Goal: Contribute content: Add original content to the website for others to see

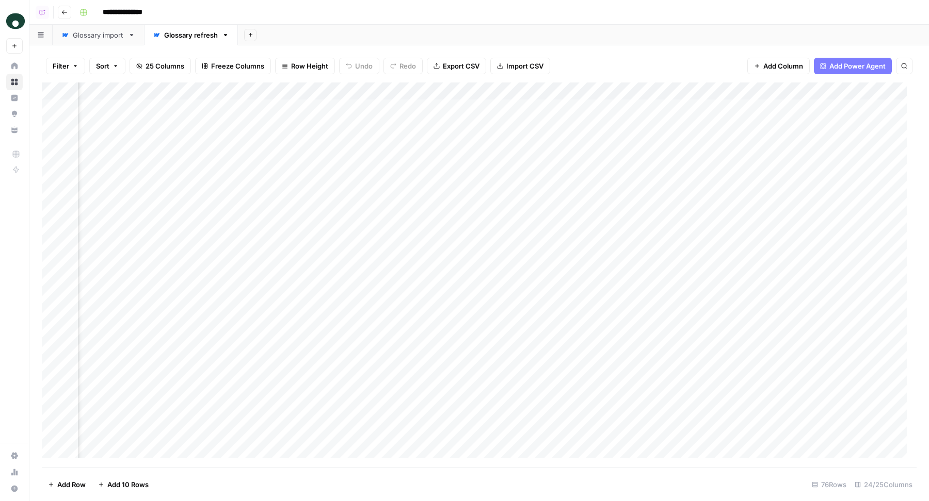
scroll to position [0, 1367]
click at [565, 105] on div "Add Column" at bounding box center [479, 276] width 874 height 386
click at [557, 124] on div "Add Column" at bounding box center [479, 276] width 874 height 386
click at [553, 139] on div "Add Column" at bounding box center [479, 276] width 874 height 386
click at [549, 160] on div "Add Column" at bounding box center [479, 276] width 874 height 386
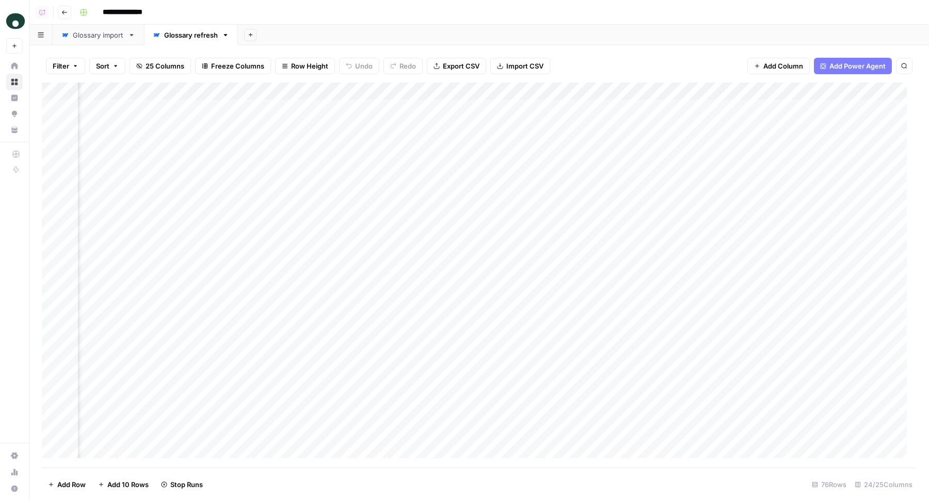
scroll to position [0, 1871]
click at [479, 7] on div "**********" at bounding box center [496, 12] width 843 height 17
click at [410, 18] on div "**********" at bounding box center [496, 12] width 843 height 17
click at [372, 89] on div "Add Column" at bounding box center [479, 276] width 874 height 386
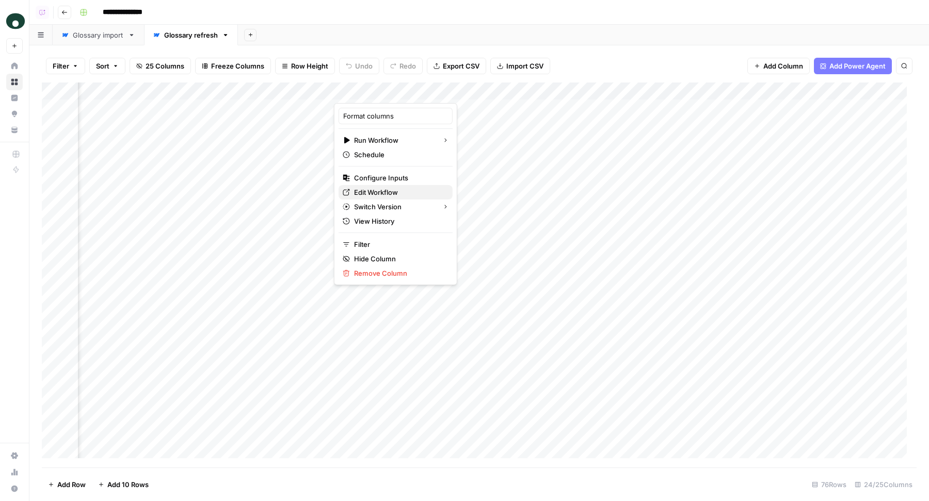
click at [387, 189] on span "Edit Workflow" at bounding box center [399, 192] width 90 height 10
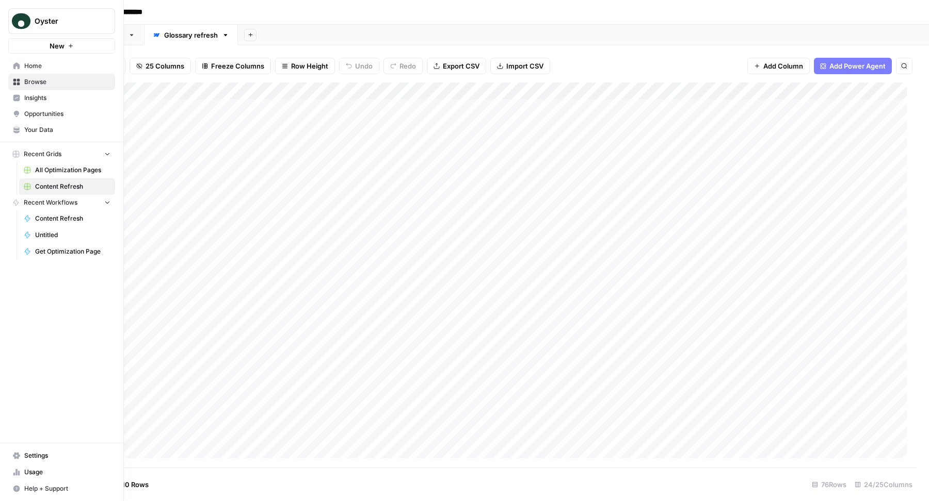
click at [59, 133] on span "Your Data" at bounding box center [67, 129] width 86 height 9
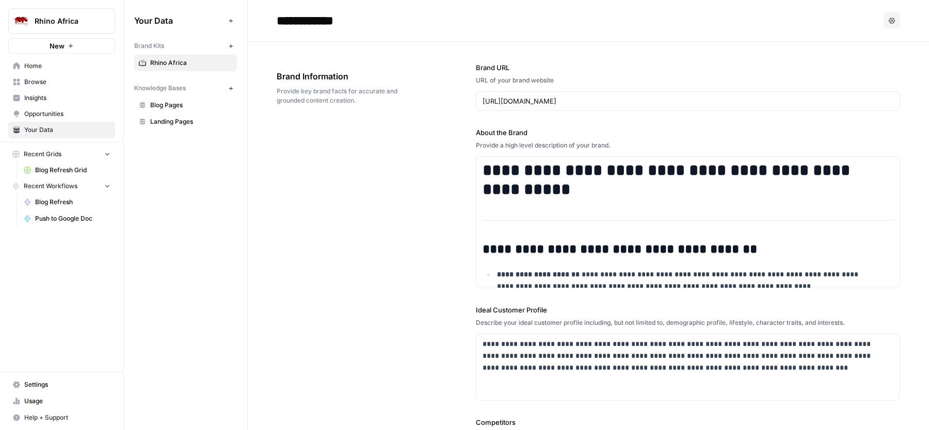
click at [331, 244] on div "**********" at bounding box center [588, 377] width 623 height 670
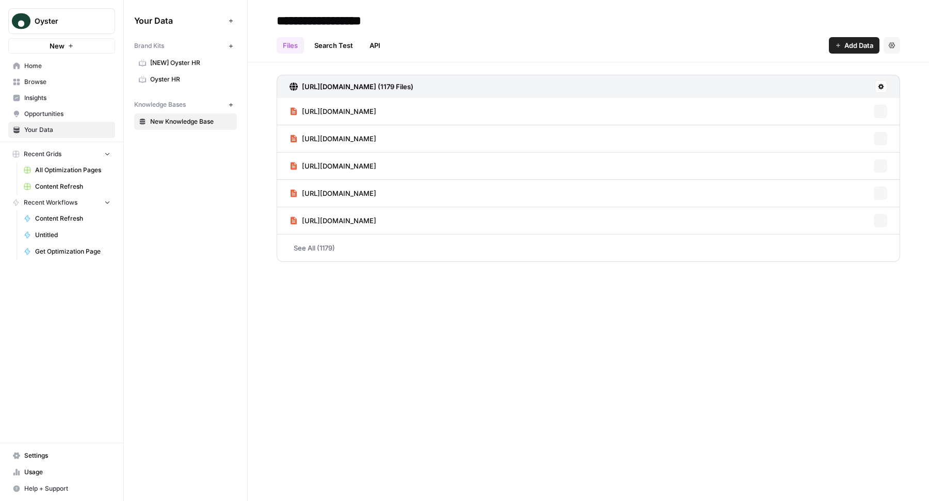
click at [165, 78] on span "Oyster HR" at bounding box center [191, 79] width 82 height 9
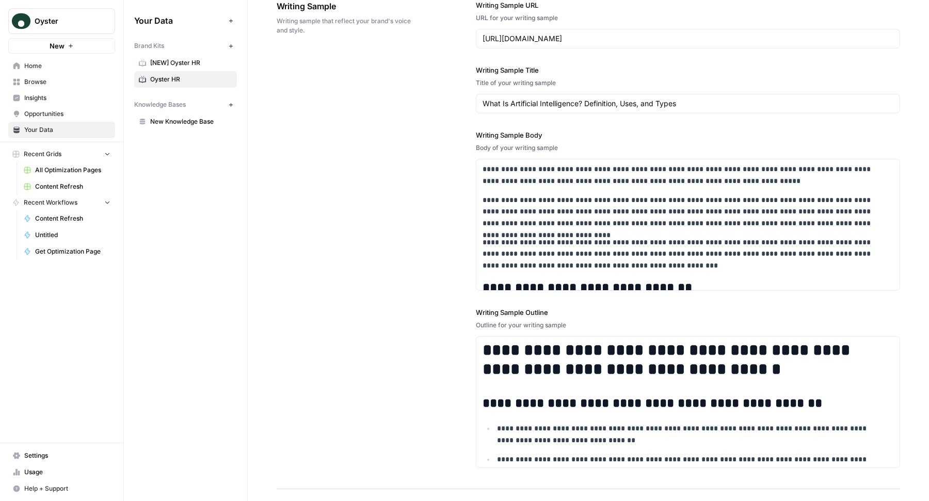
scroll to position [1618, 0]
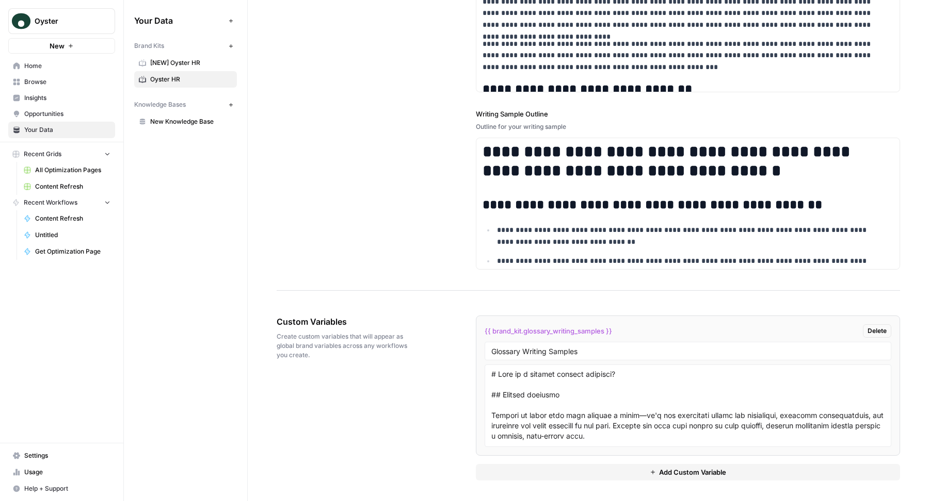
click at [590, 465] on button "Add Custom Variable" at bounding box center [688, 472] width 424 height 17
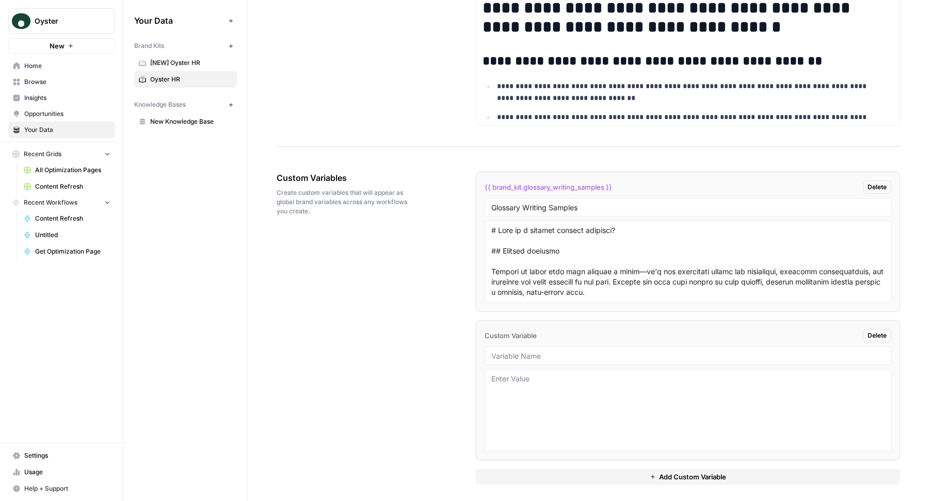
scroll to position [1766, 0]
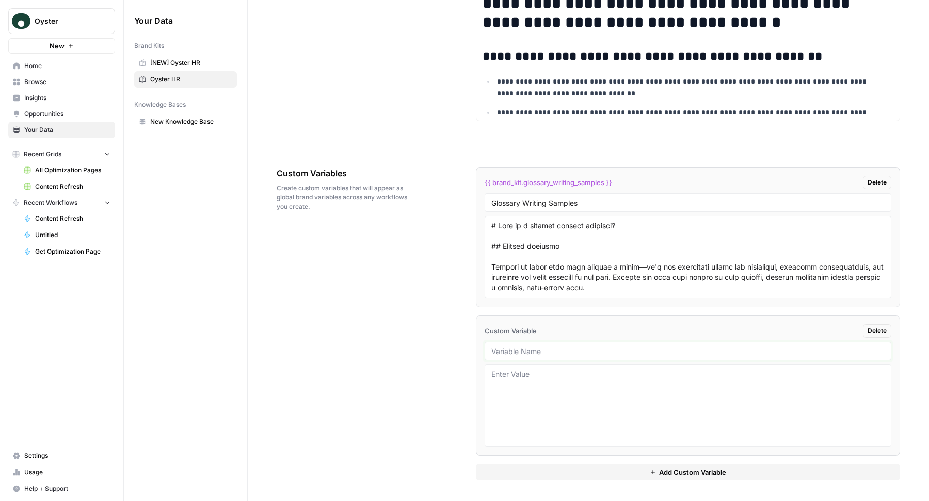
click at [546, 356] on input "text" at bounding box center [687, 351] width 393 height 9
type input "Interactive Tools"
click at [554, 409] on textarea at bounding box center [687, 405] width 393 height 73
paste textarea "Got it! Here’s the cleaned-up markdown bullet list with **hardcoded URLs** (no …"
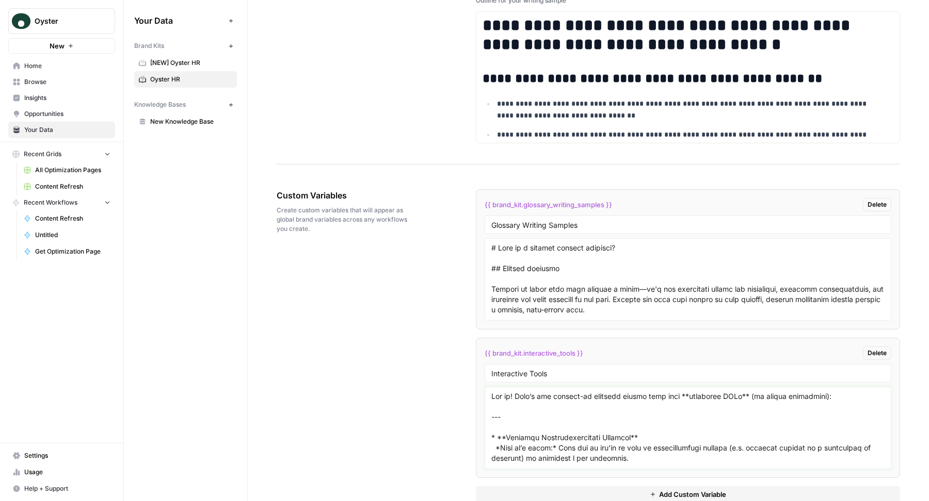
scroll to position [1741, 0]
drag, startPoint x: 489, startPoint y: 438, endPoint x: 489, endPoint y: 397, distance: 41.3
click at [491, 397] on textarea at bounding box center [687, 428] width 393 height 73
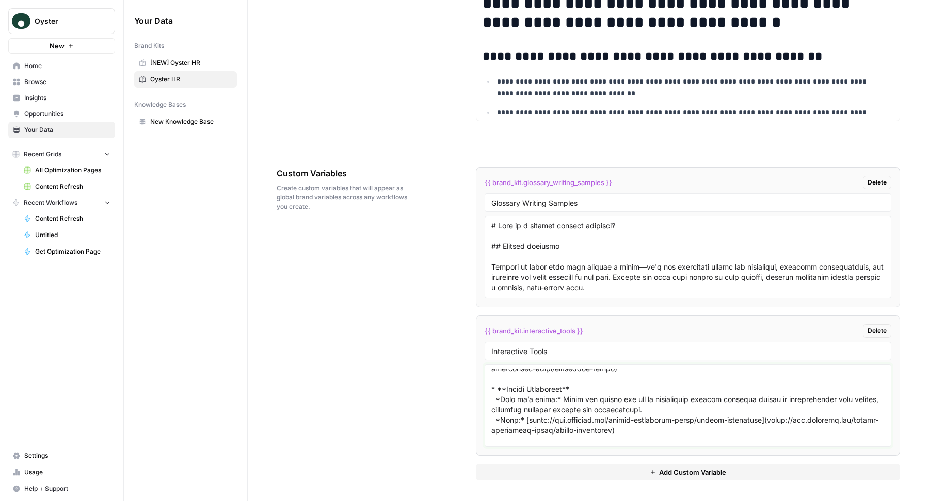
scroll to position [524, 0]
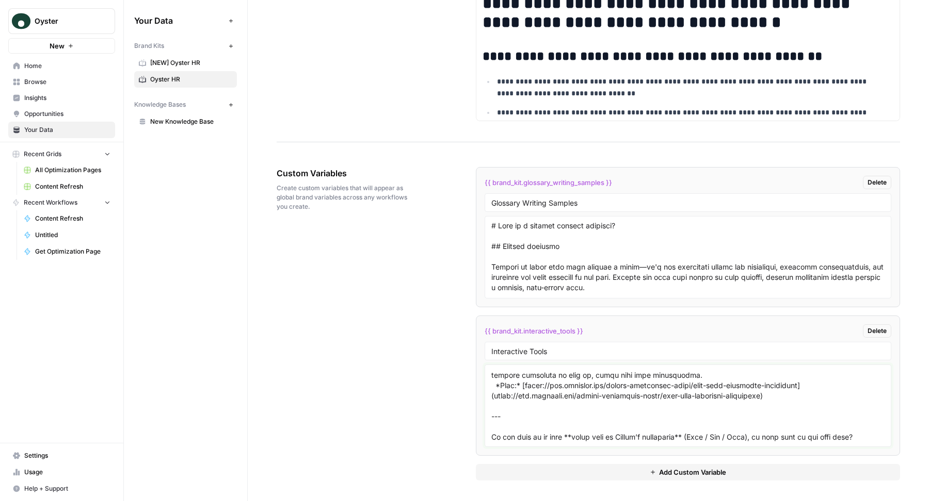
drag, startPoint x: 490, startPoint y: 392, endPoint x: 559, endPoint y: 452, distance: 91.4
click at [558, 451] on li "{{ brand_kit.interactive_tools }} Delete Interactive Tools" at bounding box center [688, 386] width 424 height 140
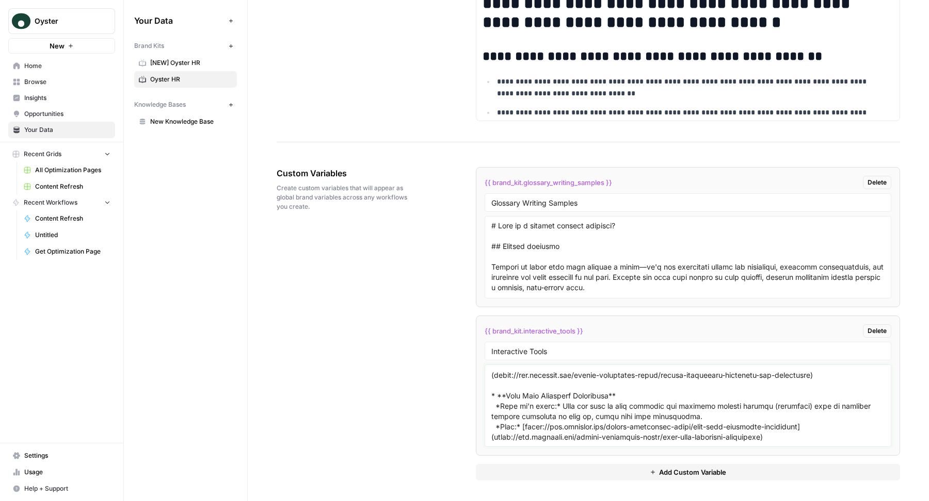
scroll to position [473, 0]
click at [573, 390] on textarea at bounding box center [687, 405] width 393 height 73
paste textarea "What it’s about: Find out if you’re at risk of misclassifying workers (i.e. tre…"
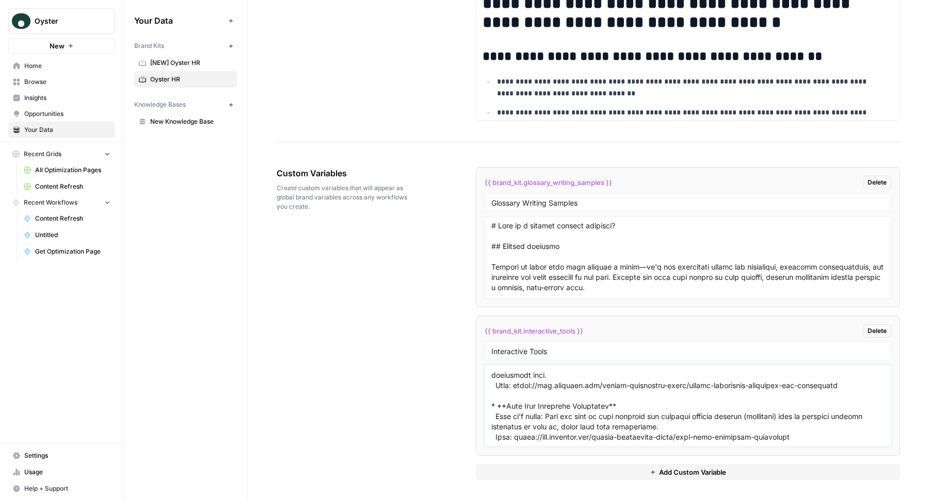
scroll to position [0, 0]
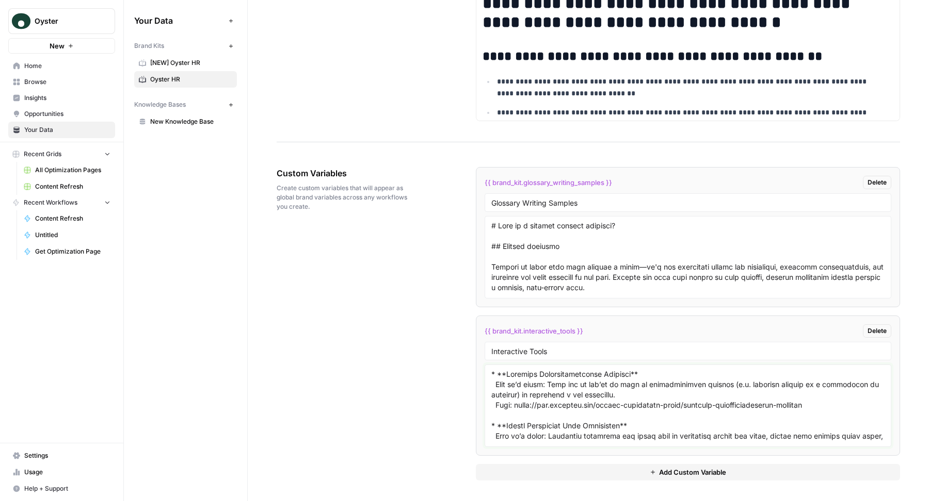
click at [555, 428] on textarea at bounding box center [687, 405] width 393 height 73
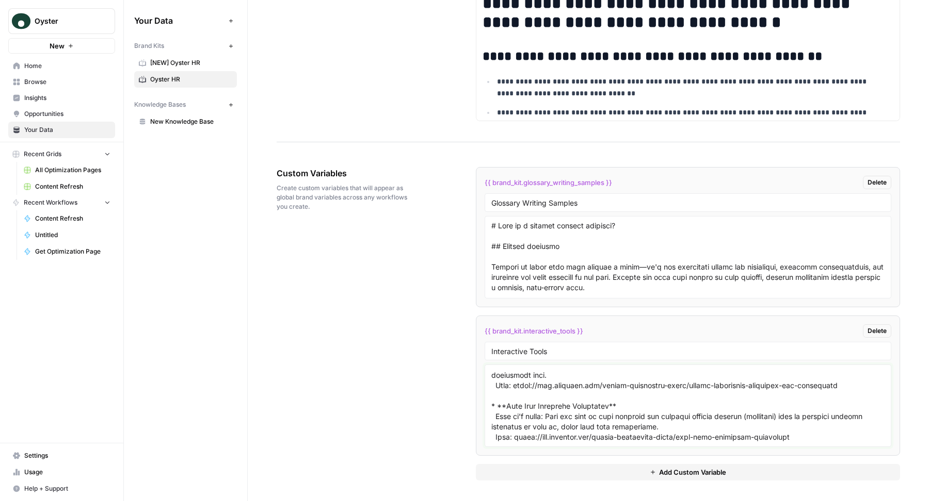
type textarea "* **Employee Misclassification Analyzer** What it’s about: Find out if you’re a…"
click at [426, 376] on div "Custom Variables Create custom variables that will appear as global brand varia…" at bounding box center [588, 324] width 623 height 355
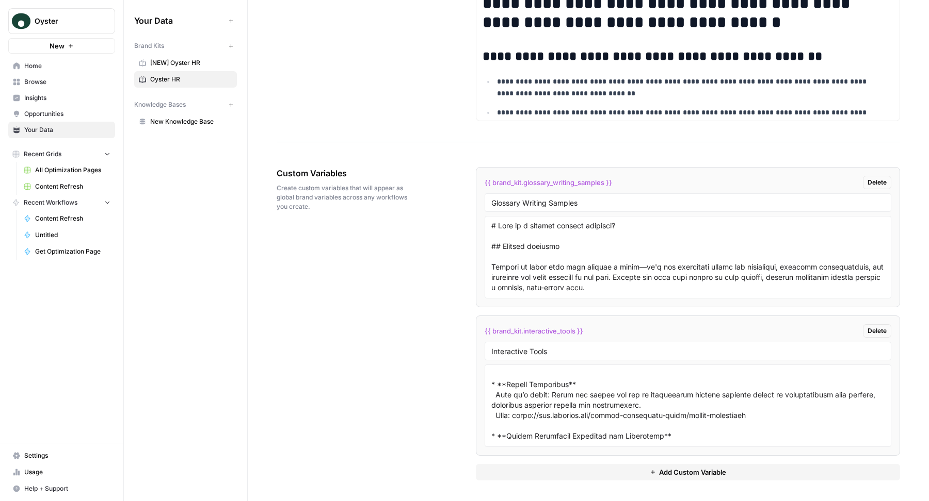
scroll to position [0, 0]
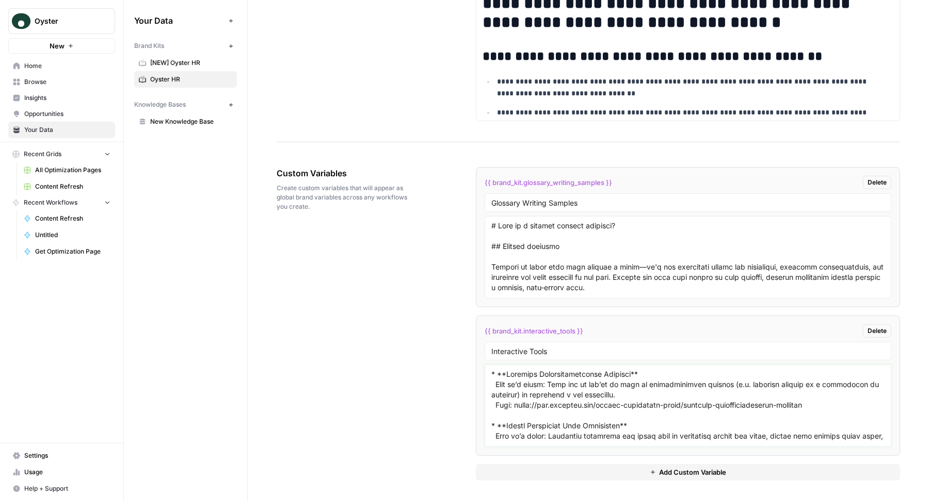
drag, startPoint x: 821, startPoint y: 408, endPoint x: 512, endPoint y: 408, distance: 309.5
click at [512, 408] on textarea at bounding box center [687, 405] width 393 height 73
